Goal: Task Accomplishment & Management: Complete application form

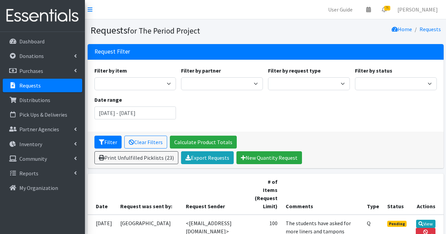
scroll to position [1188, 0]
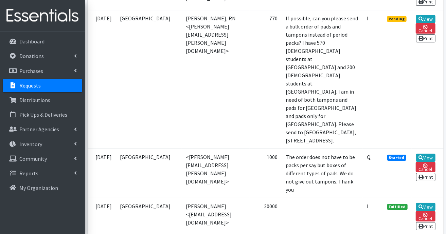
click at [21, 212] on div "Dashboard Donations All Donations New Donation Purchases All Purchases New Purc…" at bounding box center [42, 139] width 85 height 215
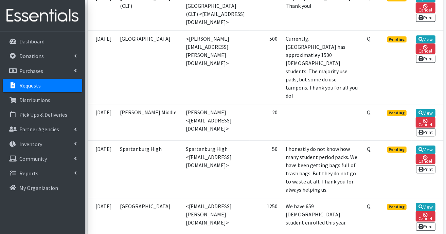
scroll to position [882, 0]
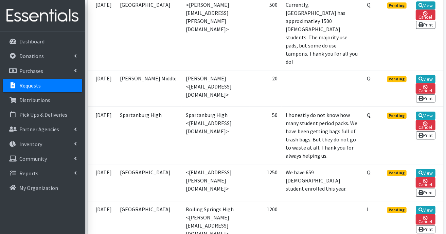
click at [29, 88] on p "Requests" at bounding box center [29, 85] width 21 height 7
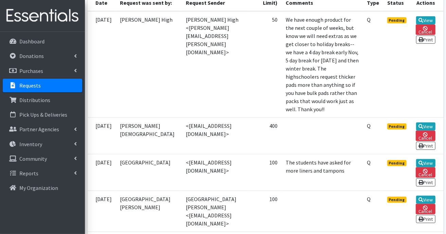
scroll to position [238, 0]
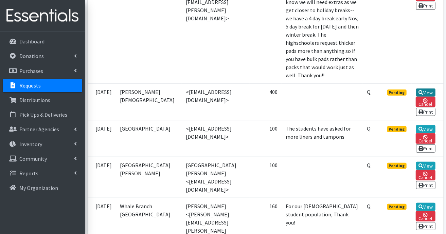
click at [426, 97] on link "View" at bounding box center [425, 93] width 19 height 8
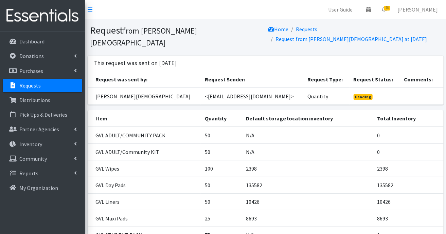
scroll to position [73, 0]
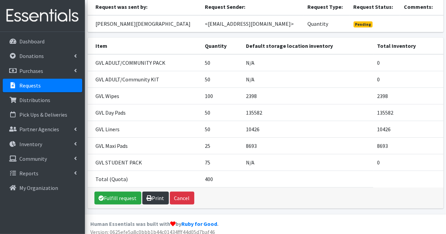
click at [157, 194] on link "Print" at bounding box center [155, 198] width 26 height 13
click at [119, 195] on link "Fulfill request" at bounding box center [117, 198] width 47 height 13
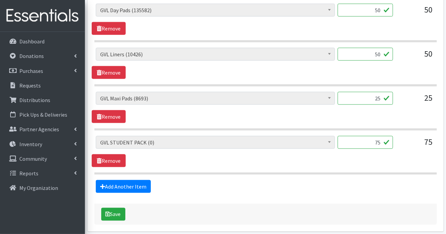
scroll to position [483, 0]
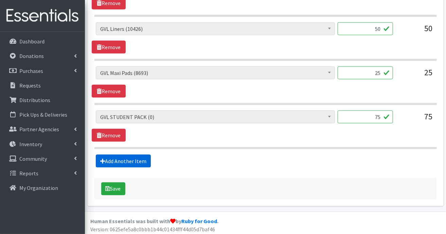
click at [138, 161] on link "Add Another Item" at bounding box center [123, 161] width 55 height 13
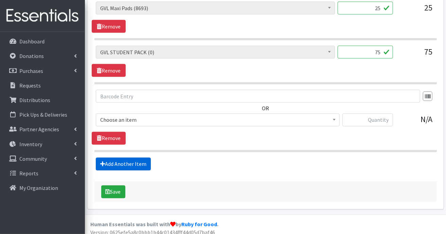
scroll to position [551, 0]
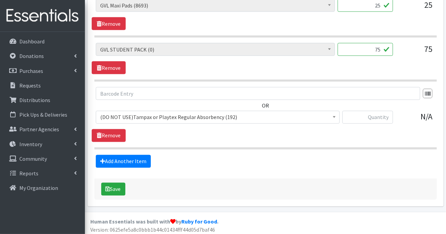
click at [334, 113] on span at bounding box center [334, 116] width 7 height 11
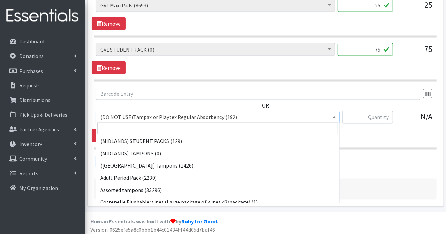
scroll to position [175, 0]
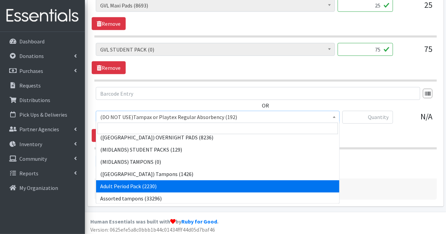
select select "7756"
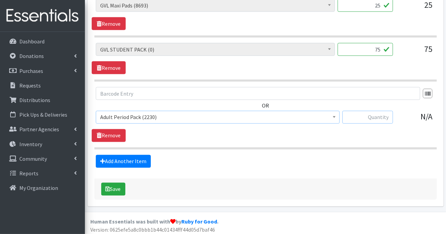
click at [358, 111] on input "text" at bounding box center [367, 117] width 51 height 13
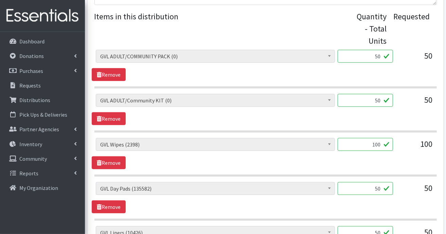
scroll to position [245, 0]
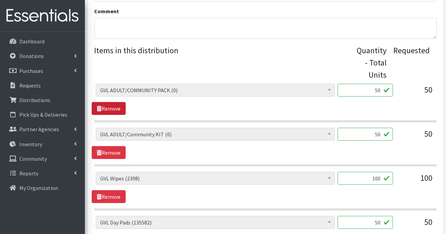
type input "120"
click at [118, 108] on link "Remove" at bounding box center [109, 108] width 34 height 13
click at [108, 104] on link "Remove" at bounding box center [109, 108] width 34 height 13
click at [380, 131] on input "50" at bounding box center [364, 134] width 55 height 13
type input "5"
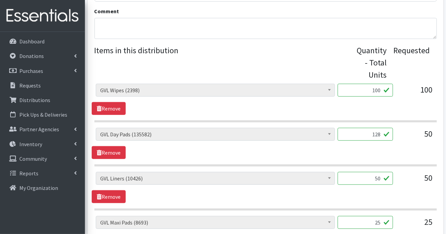
type input "128"
click at [382, 179] on input "50" at bounding box center [364, 178] width 55 height 13
type input "5"
type input "128"
click at [382, 219] on input "25" at bounding box center [364, 222] width 55 height 13
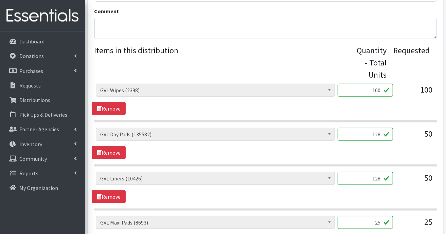
type input "2"
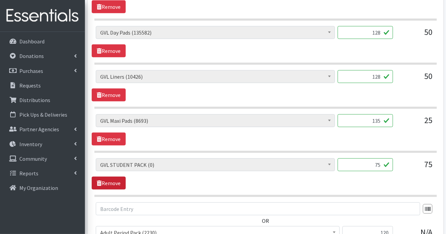
type input "135"
click at [121, 180] on link "Remove" at bounding box center [109, 183] width 34 height 13
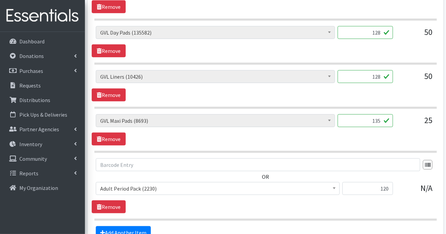
scroll to position [415, 0]
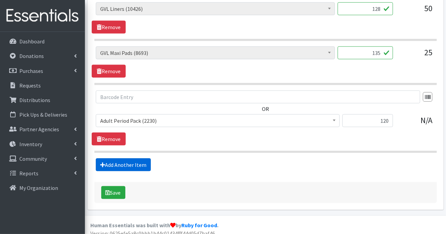
click at [139, 163] on link "Add Another Item" at bounding box center [123, 164] width 55 height 13
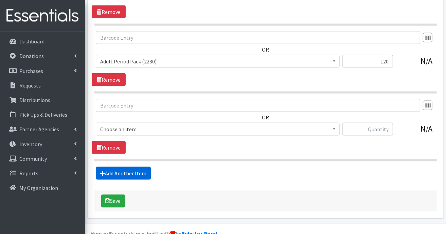
scroll to position [487, 0]
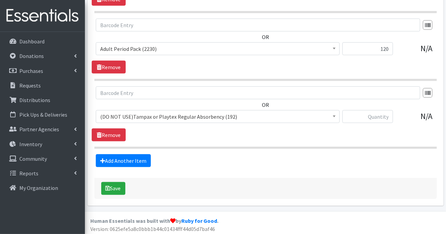
click at [334, 116] on b at bounding box center [334, 117] width 3 height 2
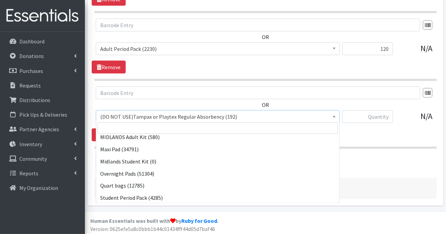
scroll to position [640, 0]
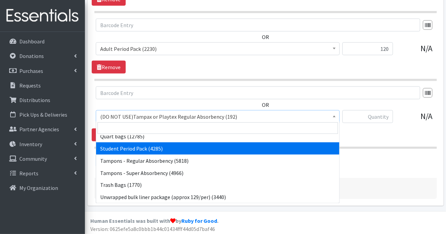
select select "7757"
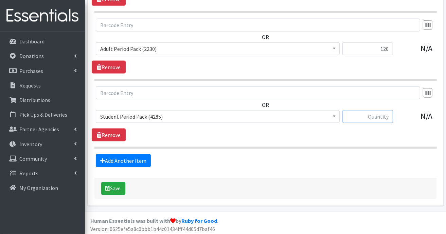
click at [366, 112] on input "text" at bounding box center [367, 116] width 51 height 13
type input "75"
click at [116, 185] on button "Save" at bounding box center [113, 188] width 24 height 13
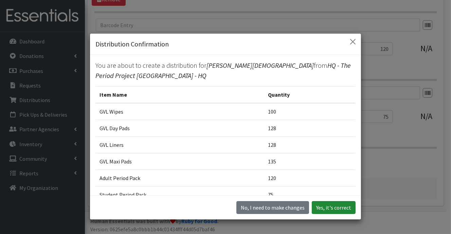
click at [324, 207] on button "Yes, it's correct" at bounding box center [334, 207] width 44 height 13
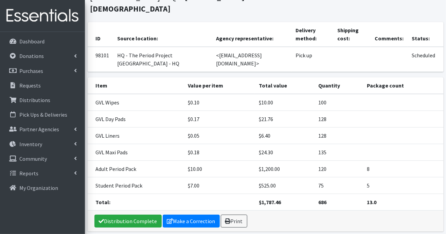
scroll to position [83, 0]
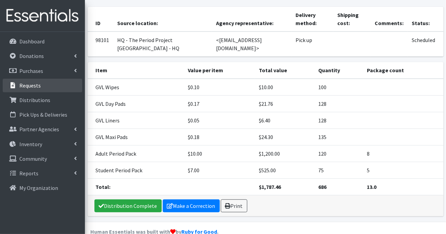
click at [31, 86] on p "Requests" at bounding box center [29, 85] width 21 height 7
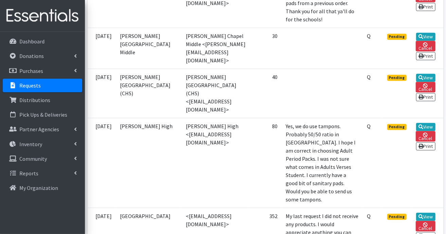
scroll to position [815, 0]
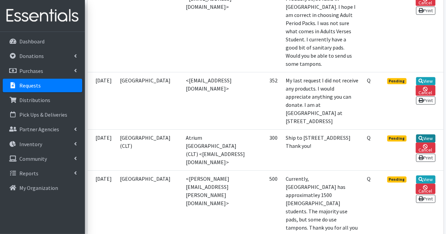
click at [428, 143] on link "View" at bounding box center [425, 138] width 19 height 8
